Goal: Task Accomplishment & Management: Use online tool/utility

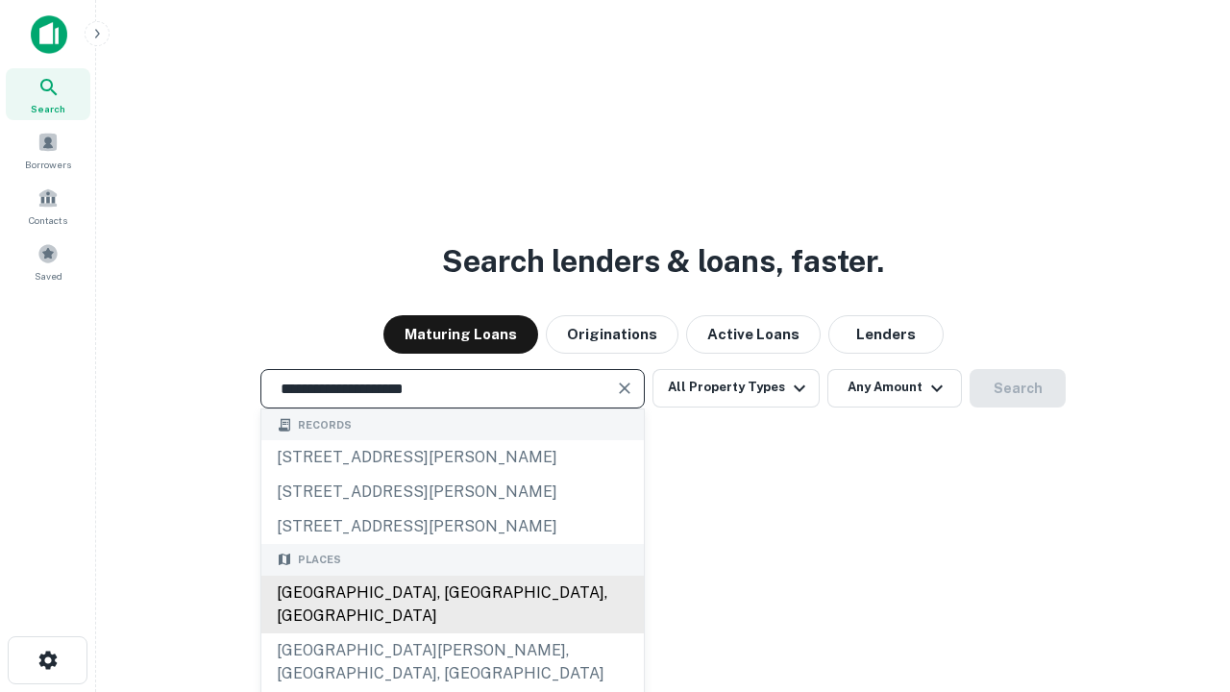
click at [451, 633] on div "[GEOGRAPHIC_DATA], [GEOGRAPHIC_DATA], [GEOGRAPHIC_DATA]" at bounding box center [452, 604] width 382 height 58
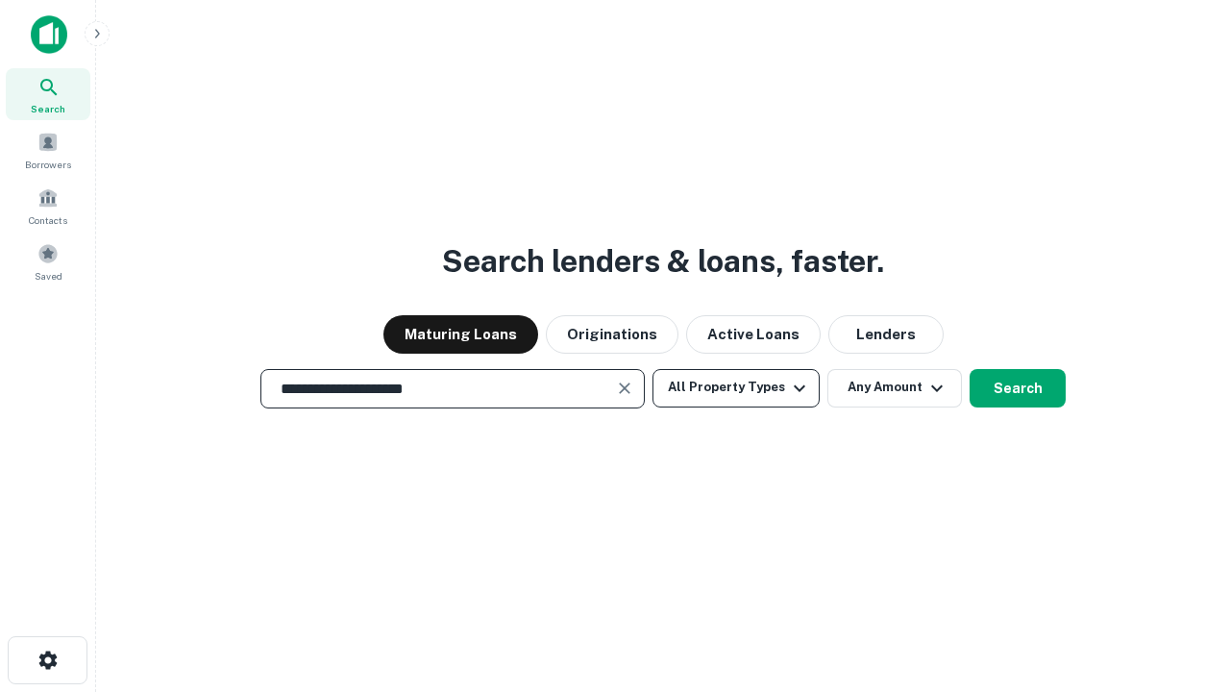
type input "**********"
click at [736, 387] on button "All Property Types" at bounding box center [735, 388] width 167 height 38
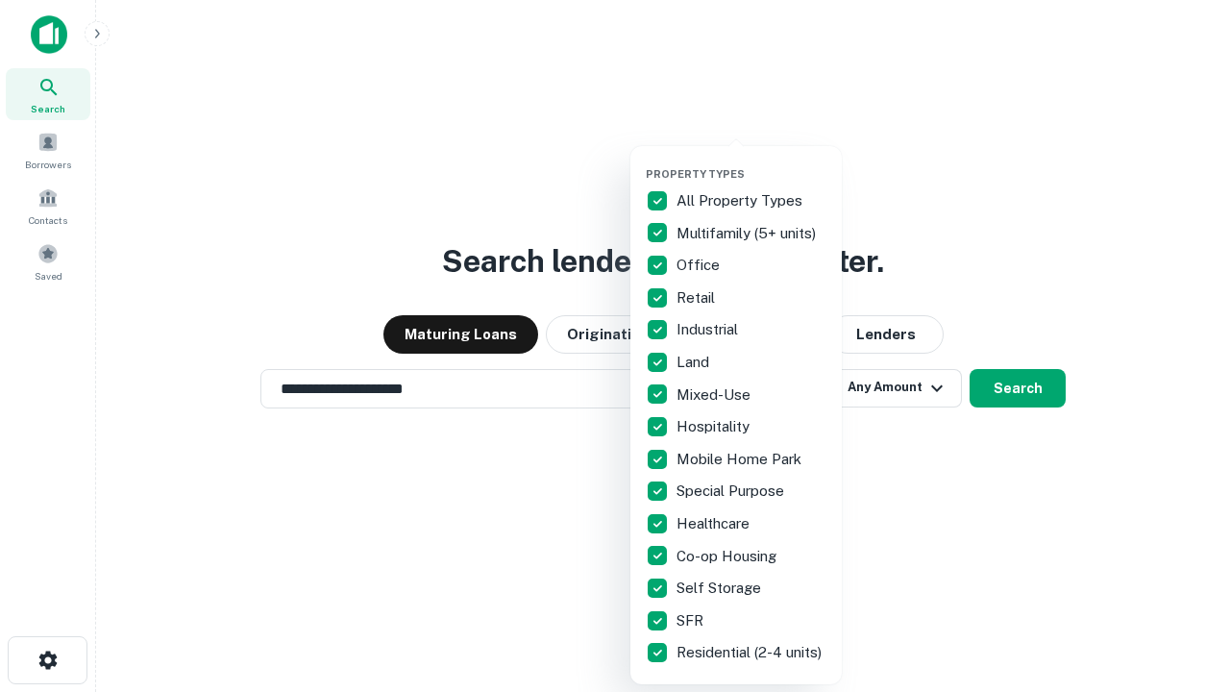
click at [751, 161] on button "button" at bounding box center [750, 161] width 211 height 1
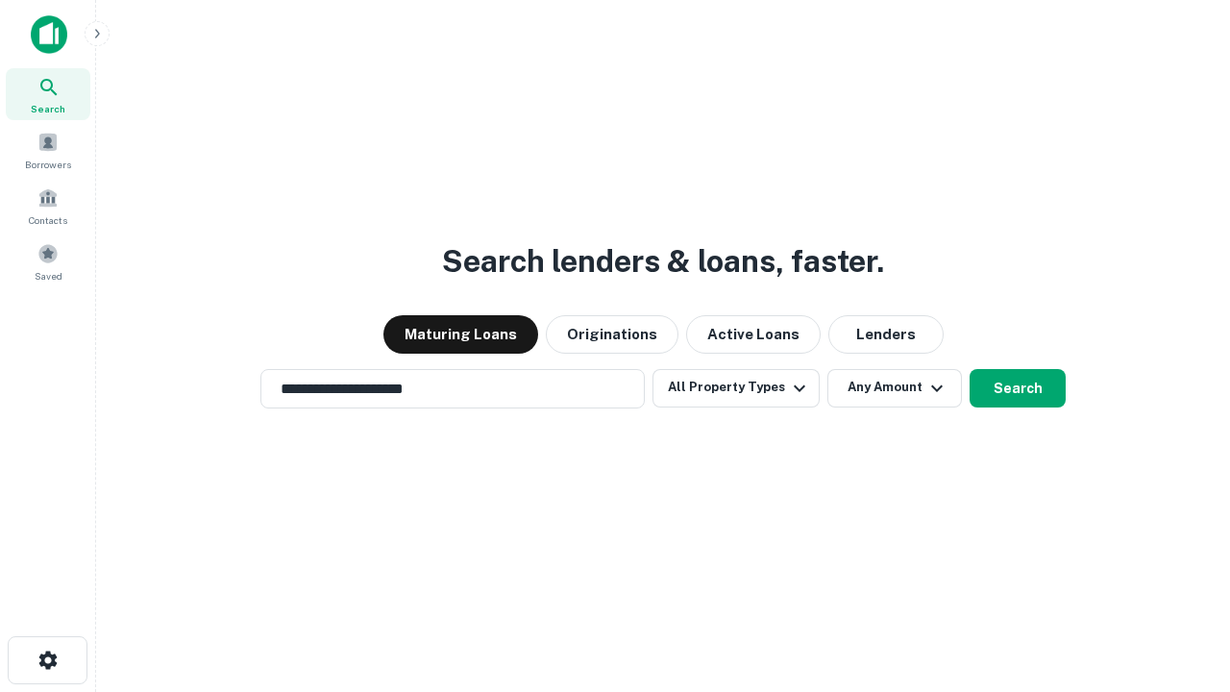
scroll to position [30, 0]
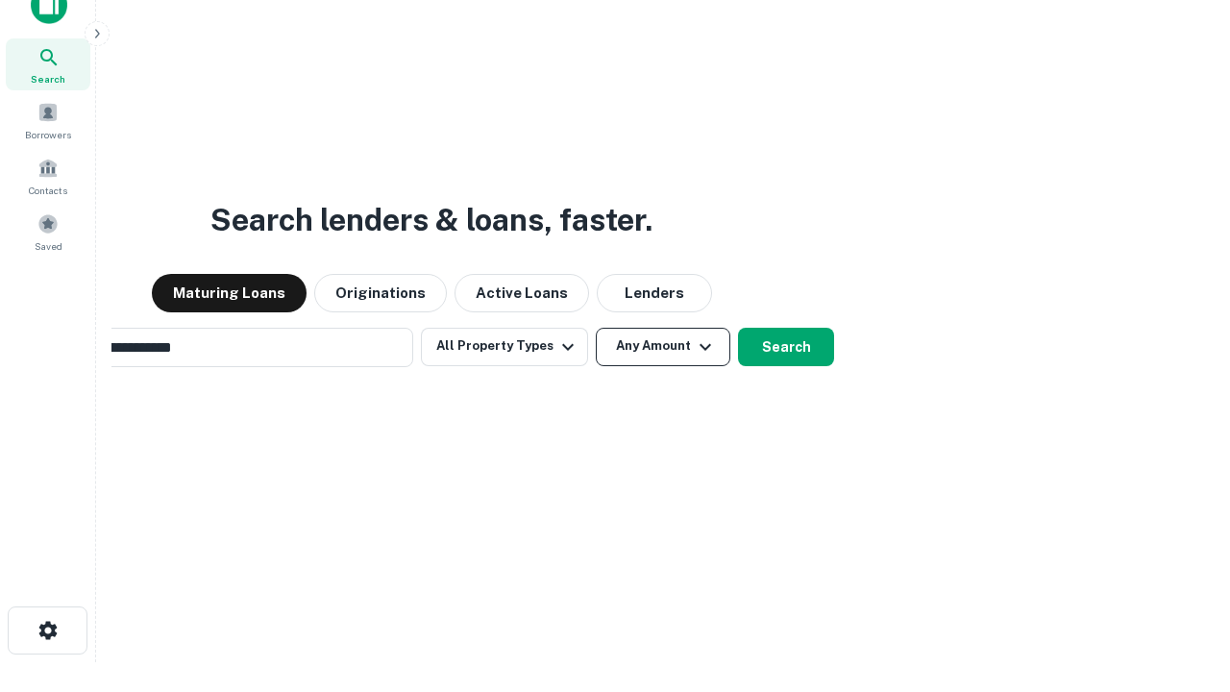
click at [596, 328] on button "Any Amount" at bounding box center [663, 347] width 134 height 38
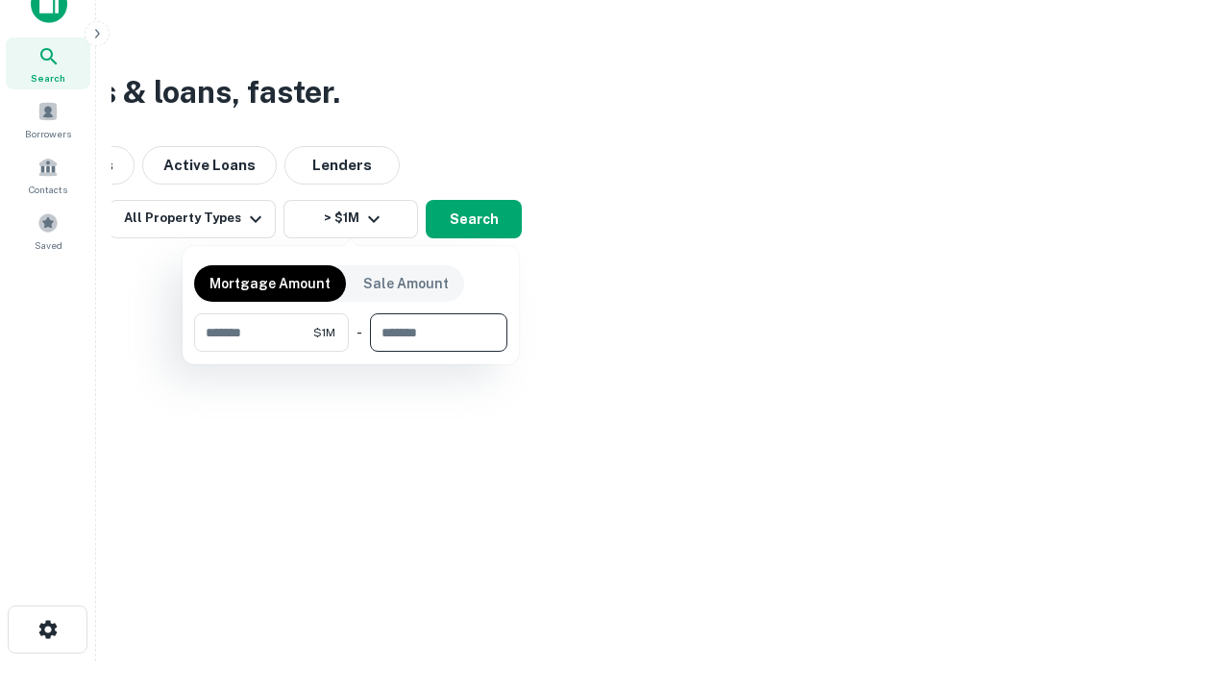
type input "*******"
click at [351, 352] on button "button" at bounding box center [350, 352] width 313 height 1
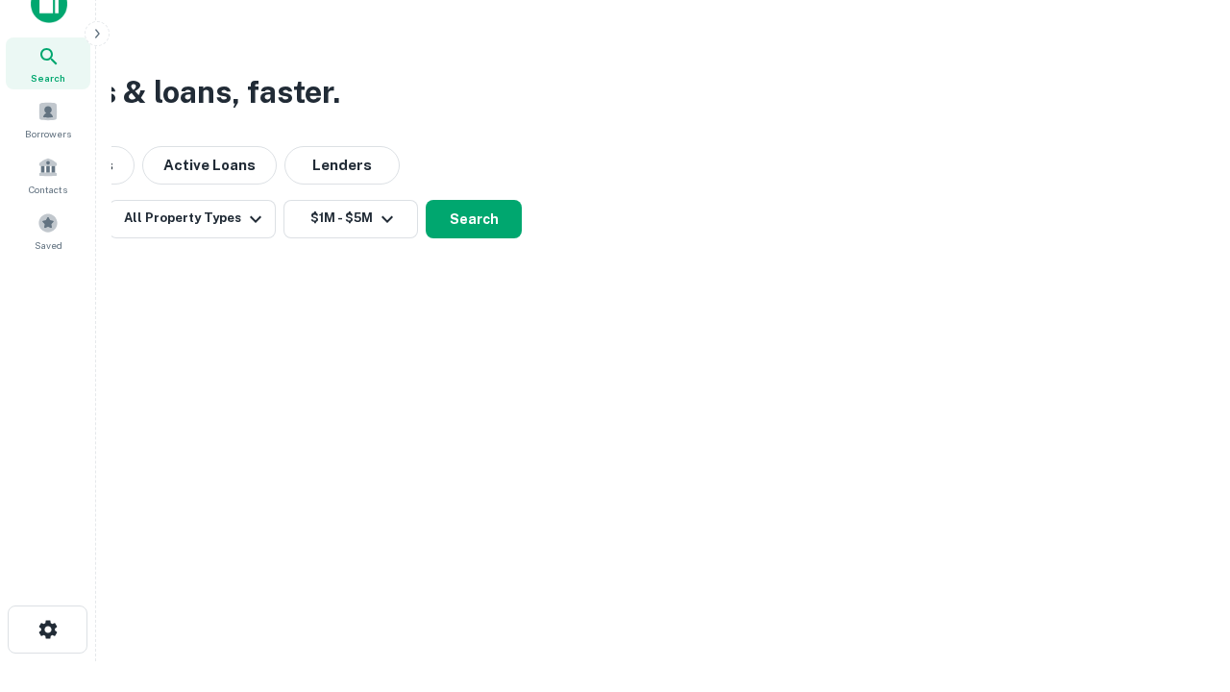
scroll to position [12, 354]
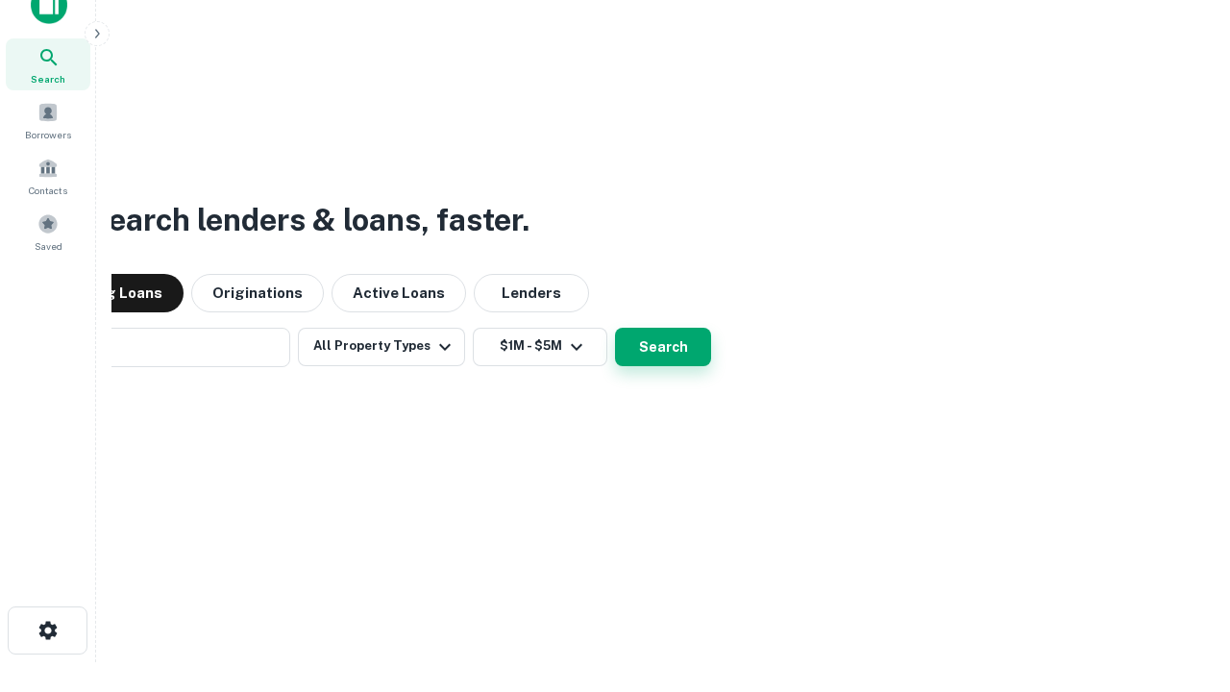
click at [615, 328] on button "Search" at bounding box center [663, 347] width 96 height 38
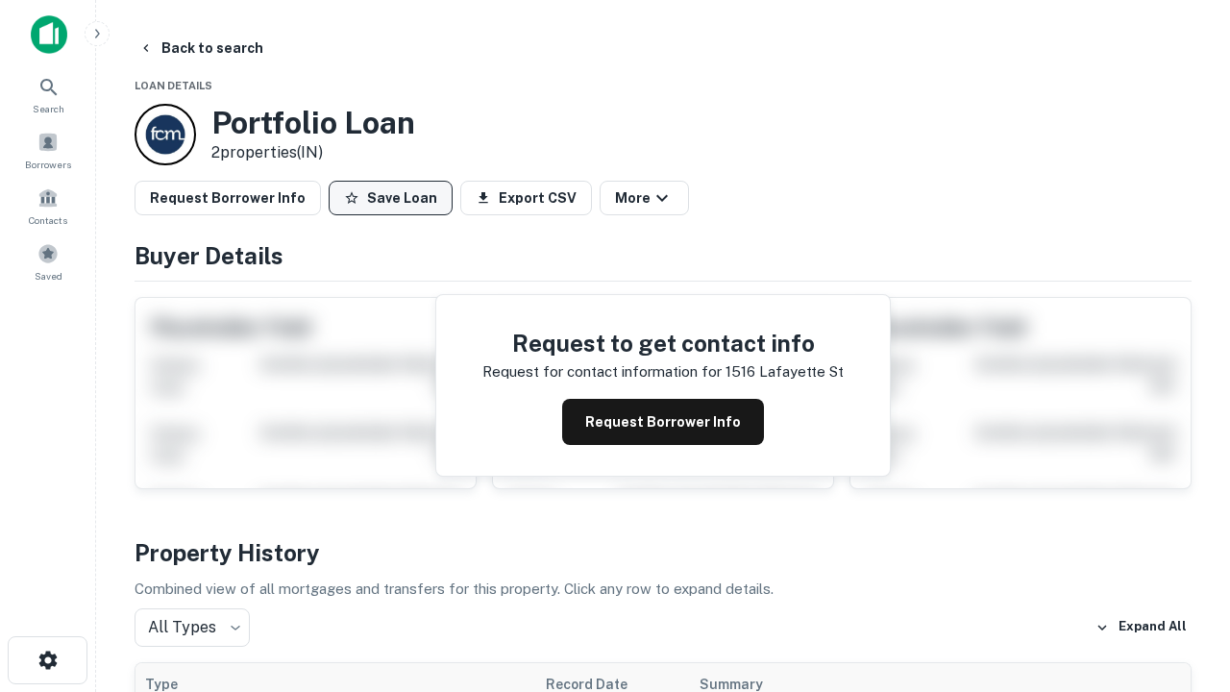
click at [390, 198] on button "Save Loan" at bounding box center [391, 198] width 124 height 35
